Goal: Task Accomplishment & Management: Complete application form

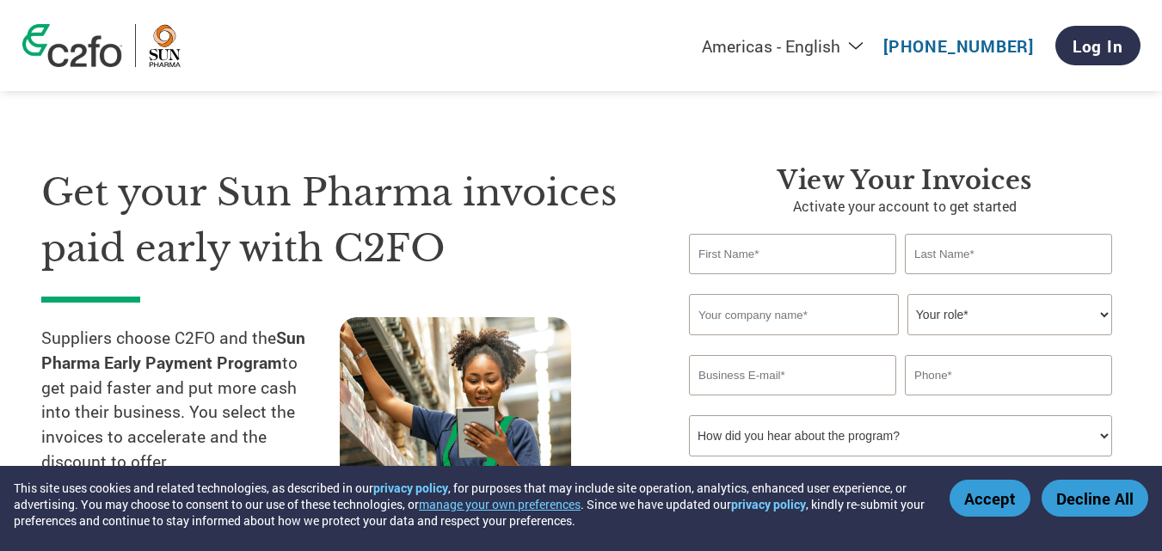
click at [758, 258] on input "text" at bounding box center [792, 254] width 207 height 40
type input "Deepak"
click at [971, 257] on input "text" at bounding box center [1008, 254] width 207 height 40
type input "[PERSON_NAME]"
click at [780, 323] on input "text" at bounding box center [794, 314] width 210 height 41
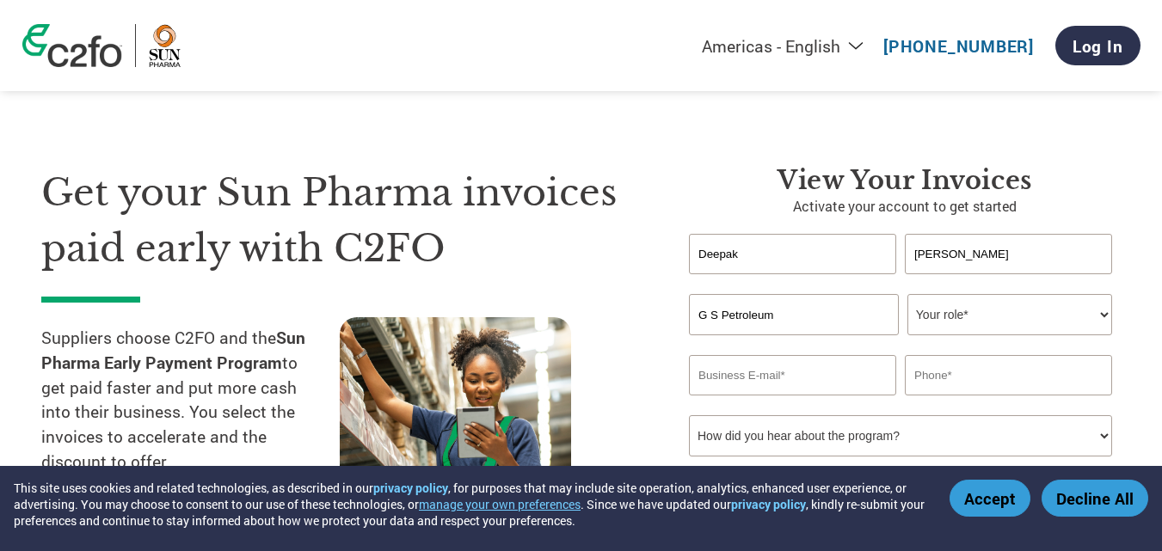
type input "G S Petroleum"
click at [991, 309] on select "Your role* CFO Controller Credit Manager Finance Director Treasurer CEO Preside…" at bounding box center [1010, 314] width 205 height 41
select select "OFFICE_MANAGER"
click at [908, 294] on select "Your role* CFO Controller Credit Manager Finance Director Treasurer CEO Preside…" at bounding box center [1010, 314] width 205 height 41
click at [741, 386] on input "email" at bounding box center [792, 375] width 207 height 40
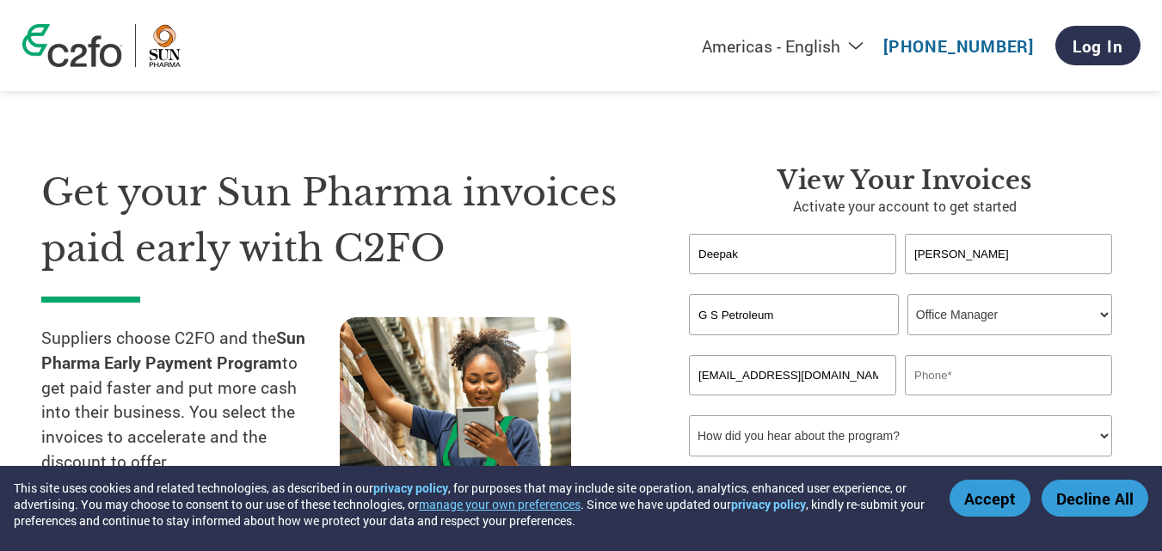
type input "[EMAIL_ADDRESS][DOMAIN_NAME]"
click at [974, 370] on input "text" at bounding box center [1008, 375] width 207 height 40
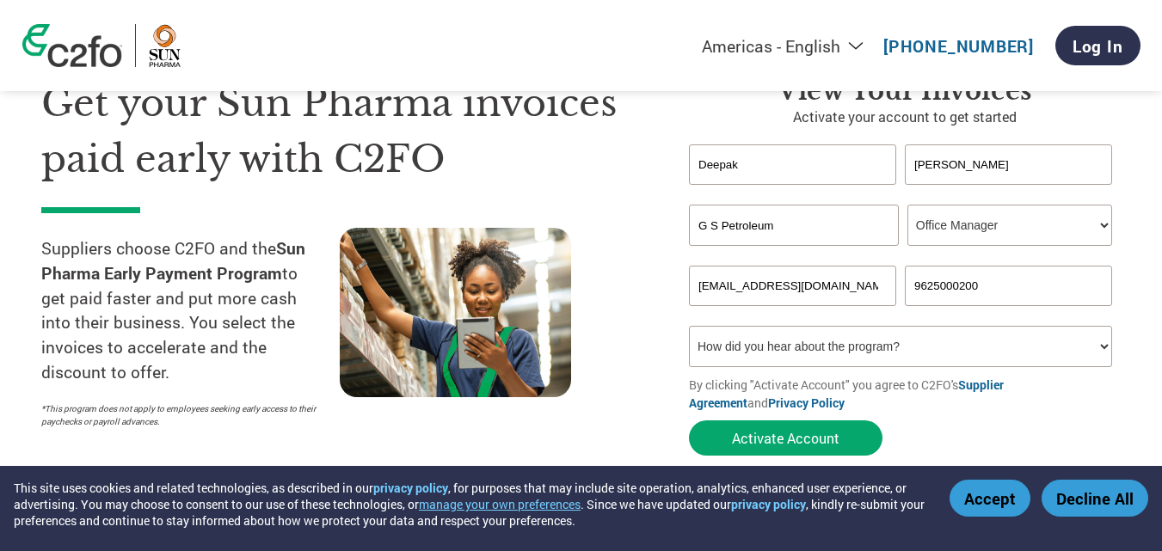
scroll to position [258, 0]
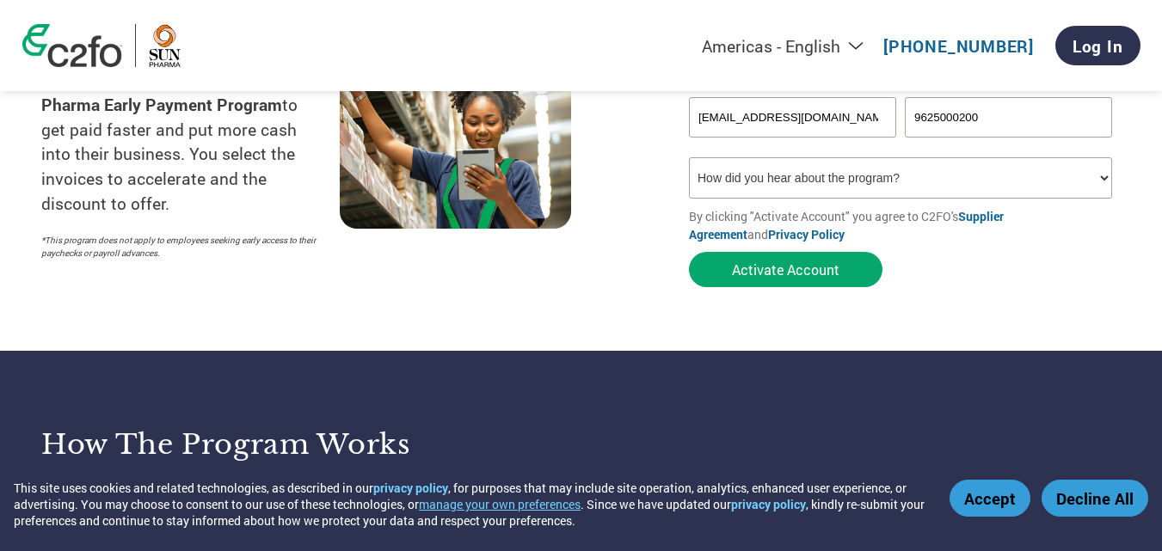
type input "9625000200"
click at [726, 172] on select "How did you hear about the program? Received a letter Email Social Media Online…" at bounding box center [900, 177] width 423 height 41
select select "Online Search"
click at [689, 157] on select "How did you hear about the program? Received a letter Email Social Media Online…" at bounding box center [900, 177] width 423 height 41
drag, startPoint x: 811, startPoint y: 271, endPoint x: 809, endPoint y: 262, distance: 8.8
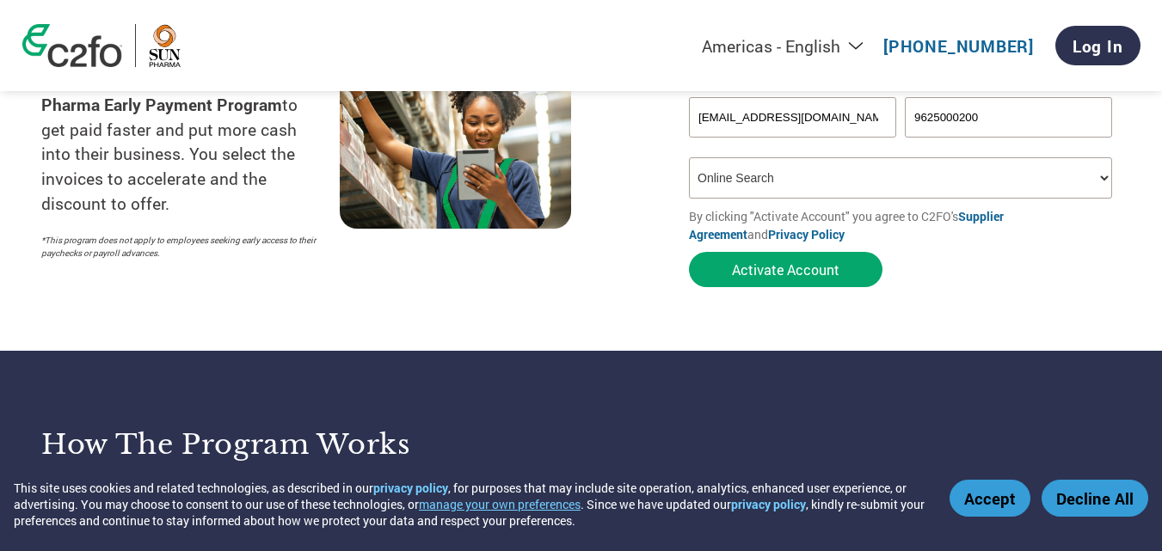
click at [810, 269] on button "Activate Account" at bounding box center [786, 269] width 194 height 35
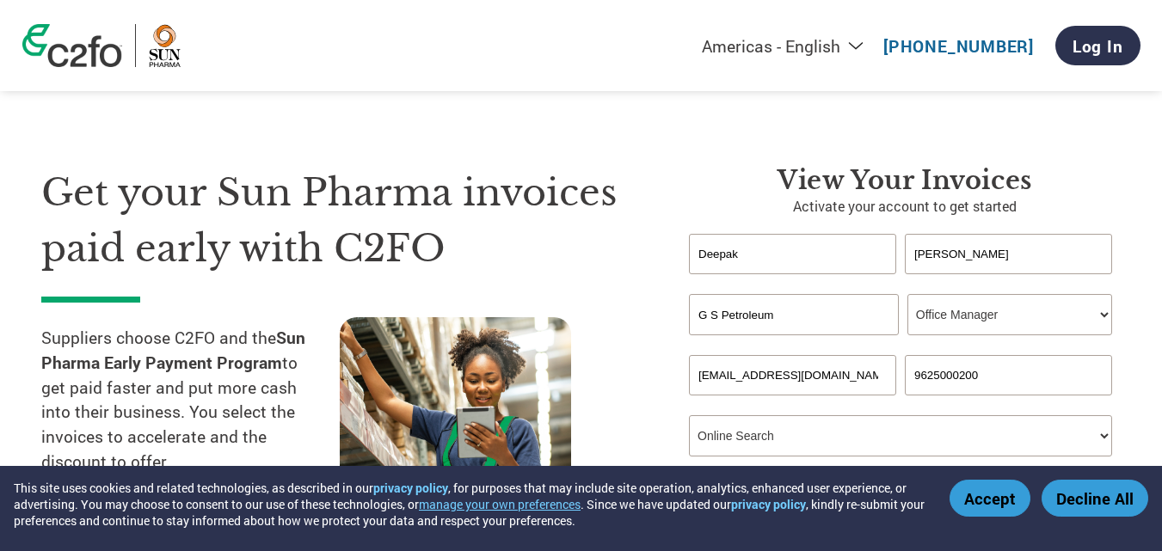
scroll to position [86, 0]
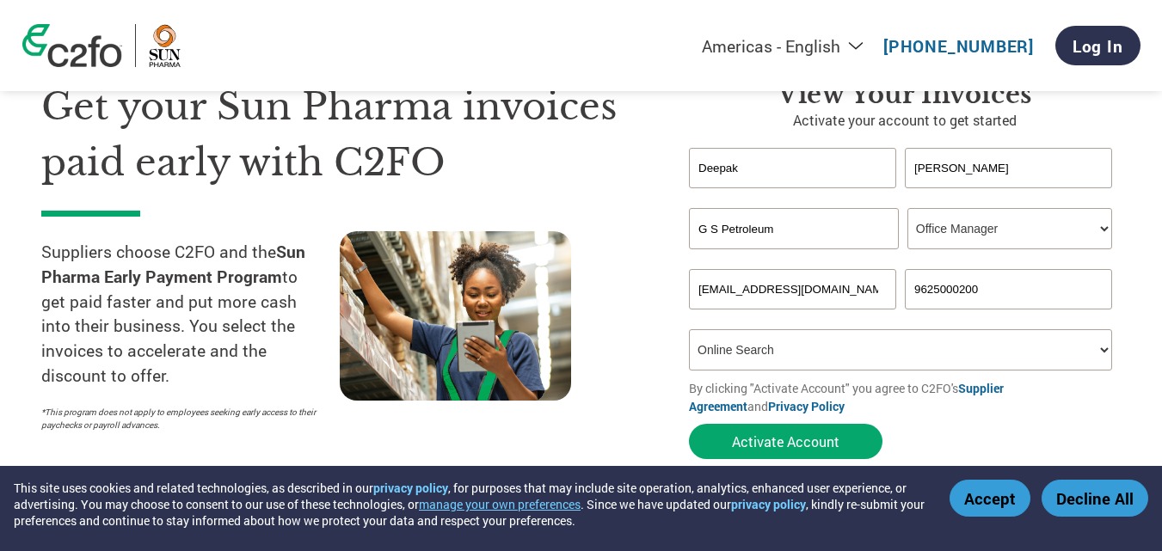
drag, startPoint x: 766, startPoint y: 164, endPoint x: 650, endPoint y: 157, distance: 116.3
click at [650, 158] on div "Get your Sun Pharma invoices paid early with C2FO Suppliers choose C2FO and the…" at bounding box center [581, 239] width 1080 height 458
type input "[PERSON_NAME]"
drag, startPoint x: 976, startPoint y: 172, endPoint x: 865, endPoint y: 166, distance: 110.3
click at [865, 169] on div "[PERSON_NAME]" at bounding box center [905, 168] width 432 height 40
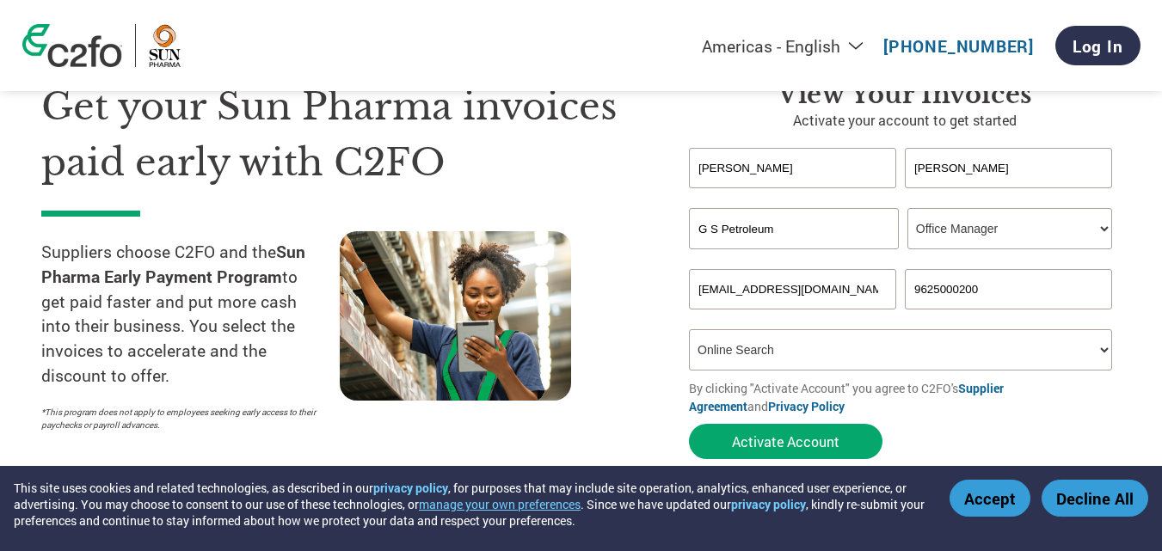
type input "[PERSON_NAME]"
click at [772, 174] on input "[PERSON_NAME]" at bounding box center [792, 168] width 207 height 40
type input "[PERSON_NAME]"
click at [955, 227] on select "Your role* CFO Controller Credit Manager Finance Director Treasurer CEO Preside…" at bounding box center [1010, 228] width 205 height 41
select select "OWNER_FOUNDER"
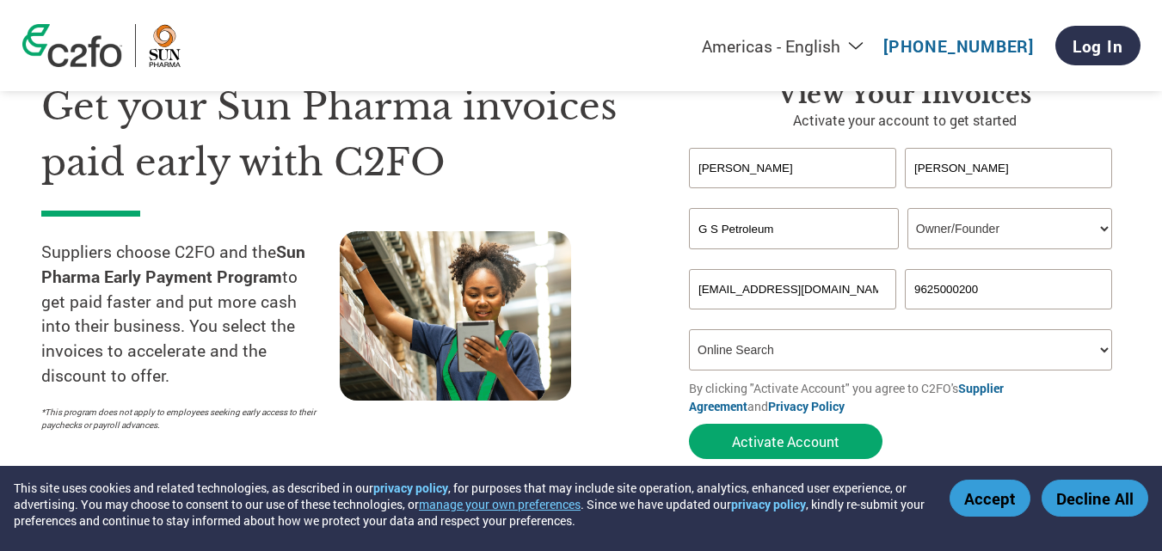
click at [908, 208] on select "Your role* CFO Controller Credit Manager Finance Director Treasurer CEO Preside…" at bounding box center [1010, 228] width 205 height 41
click at [754, 441] on button "Activate Account" at bounding box center [786, 441] width 194 height 35
